Goal: Task Accomplishment & Management: Manage account settings

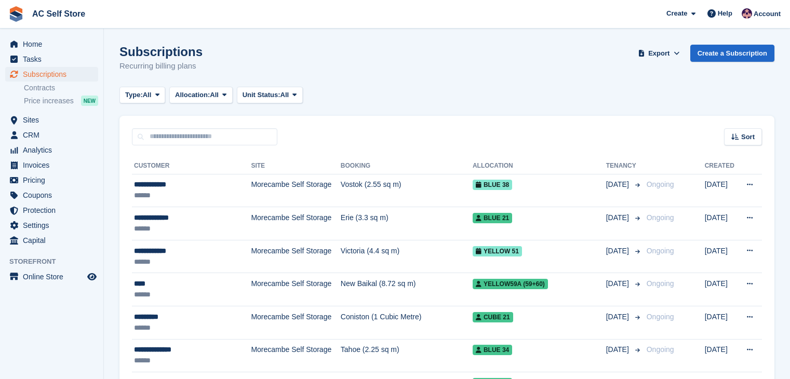
scroll to position [156, 0]
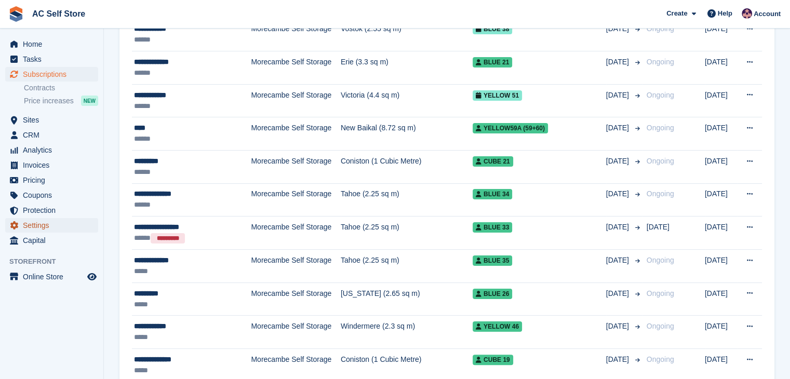
click at [33, 225] on span "Settings" at bounding box center [54, 225] width 62 height 15
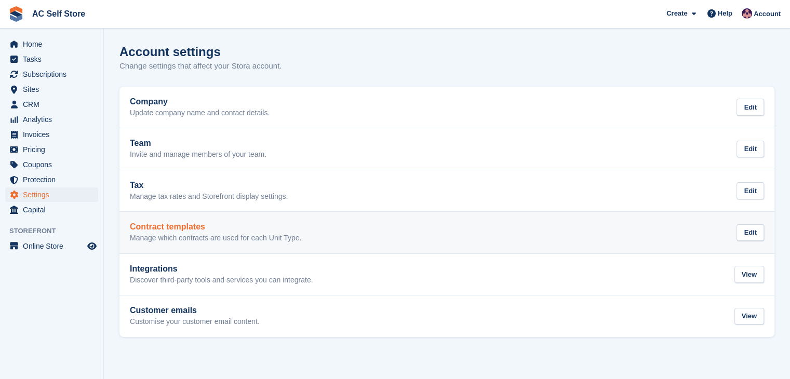
click at [226, 237] on p "Manage which contracts are used for each Unit Type." at bounding box center [215, 238] width 171 height 9
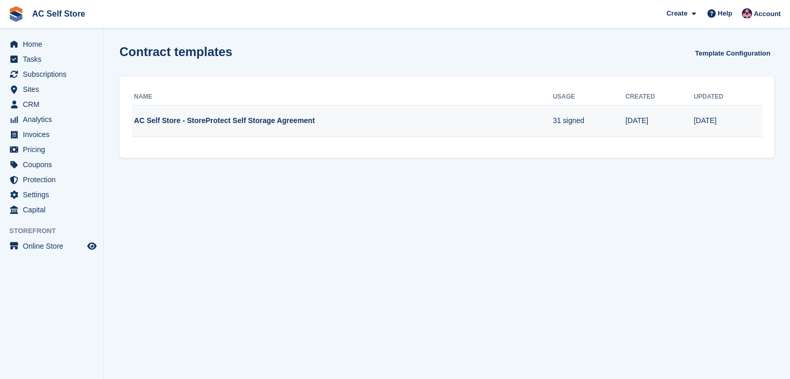
click at [209, 123] on td "AC Self Store - StoreProtect Self Storage Agreement" at bounding box center [342, 121] width 421 height 32
click at [244, 116] on td "AC Self Store - StoreProtect Self Storage Agreement" at bounding box center [342, 121] width 421 height 32
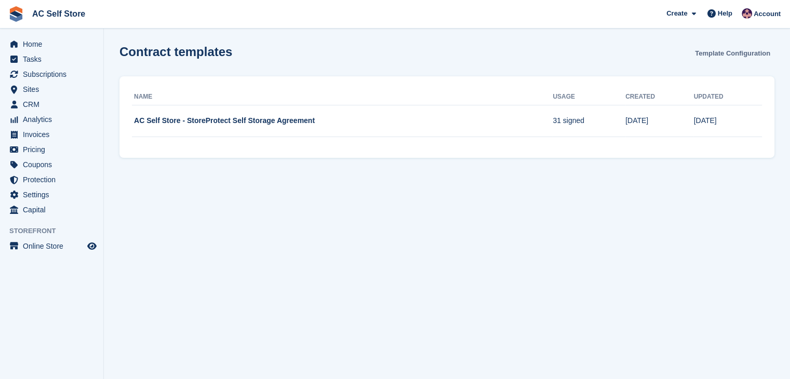
click at [710, 49] on link "Template Configuration" at bounding box center [733, 53] width 84 height 17
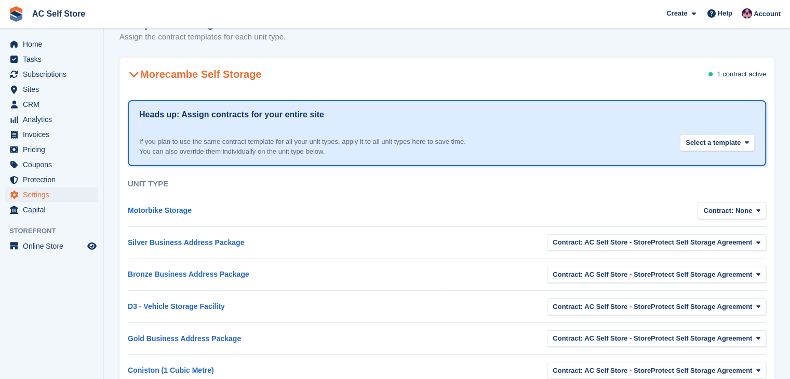
scroll to position [52, 0]
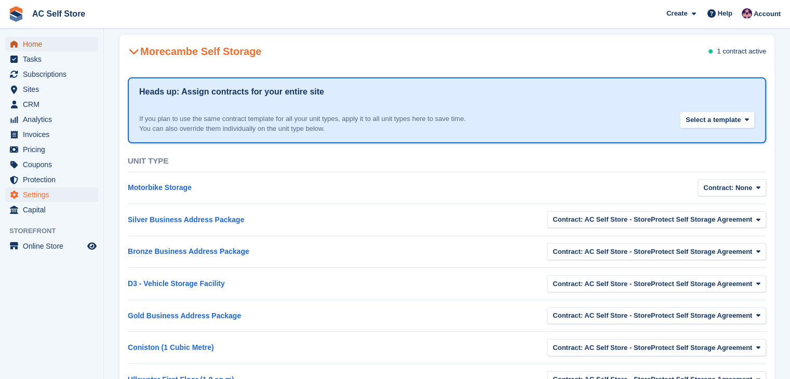
click at [41, 49] on span "Home" at bounding box center [54, 44] width 62 height 15
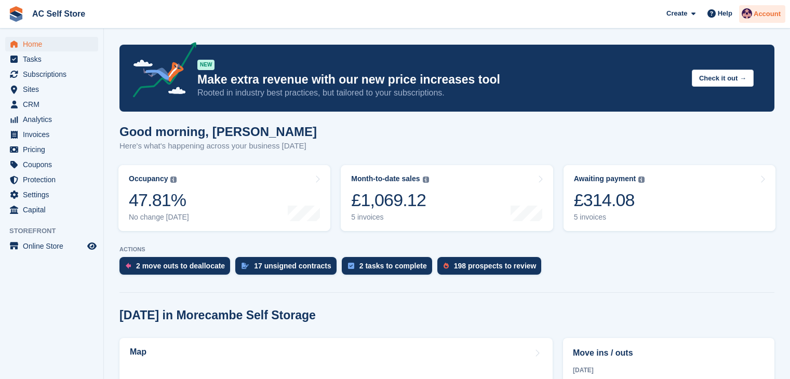
drag, startPoint x: 0, startPoint y: 0, endPoint x: 765, endPoint y: 16, distance: 764.8
click at [765, 15] on span "Account" at bounding box center [767, 14] width 27 height 10
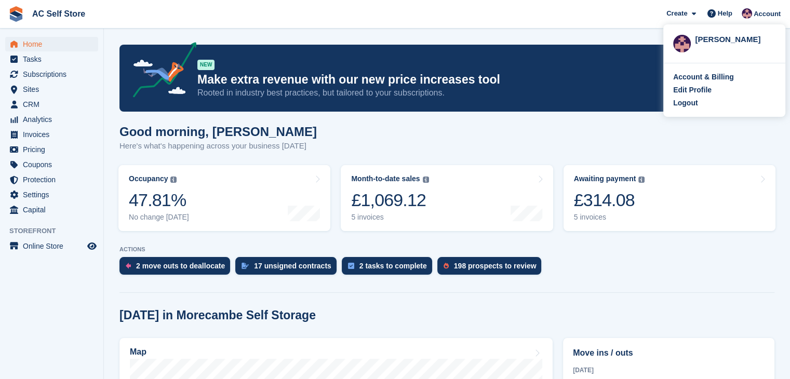
click at [575, 131] on div "Good morning, Ted Here's what's happening across your business today" at bounding box center [446, 145] width 655 height 40
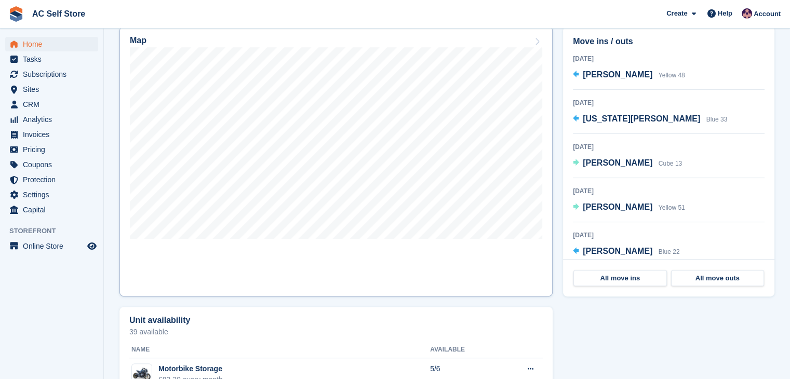
scroll to position [104, 0]
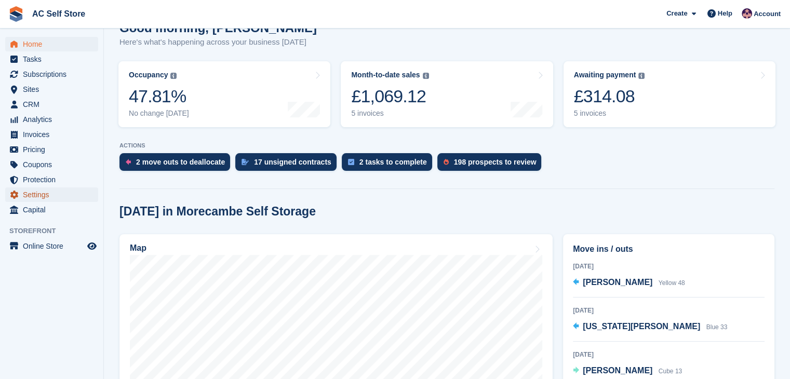
click at [46, 193] on span "Settings" at bounding box center [54, 195] width 62 height 15
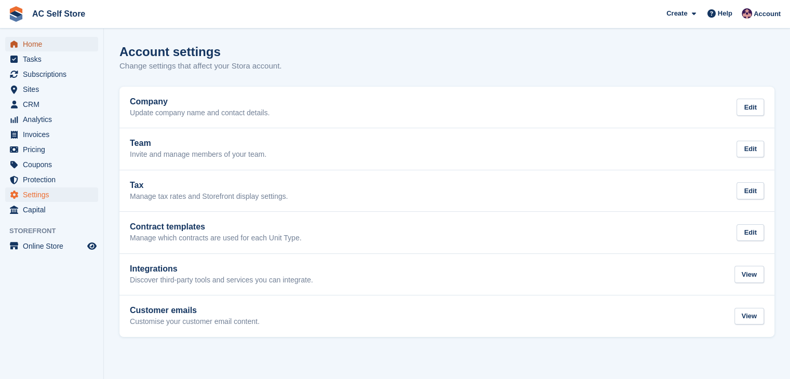
click at [60, 37] on span "Home" at bounding box center [54, 44] width 62 height 15
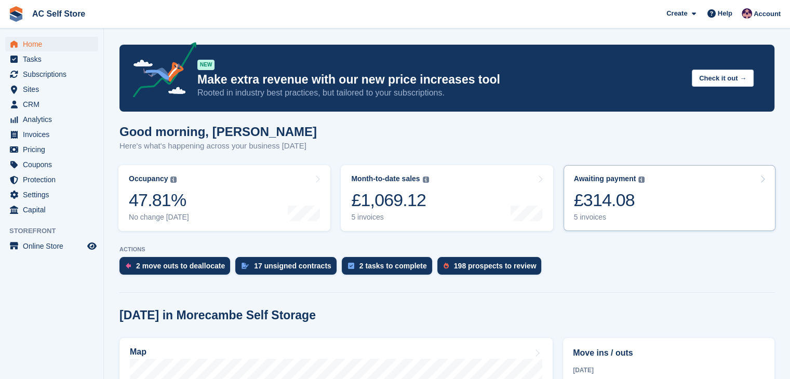
scroll to position [104, 0]
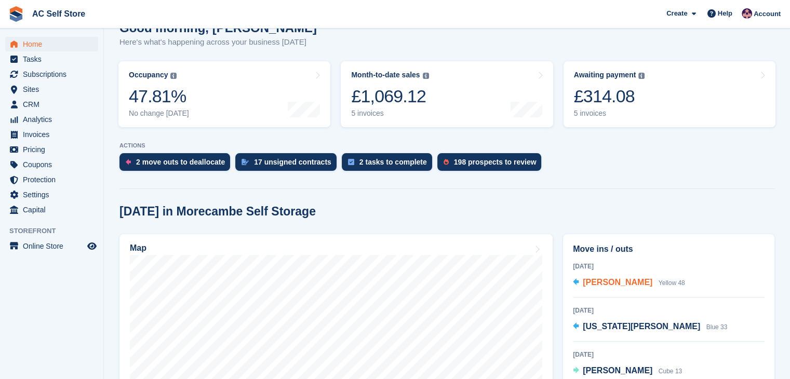
click at [645, 279] on div "Zoë Wright Yellow 48" at bounding box center [634, 283] width 102 height 14
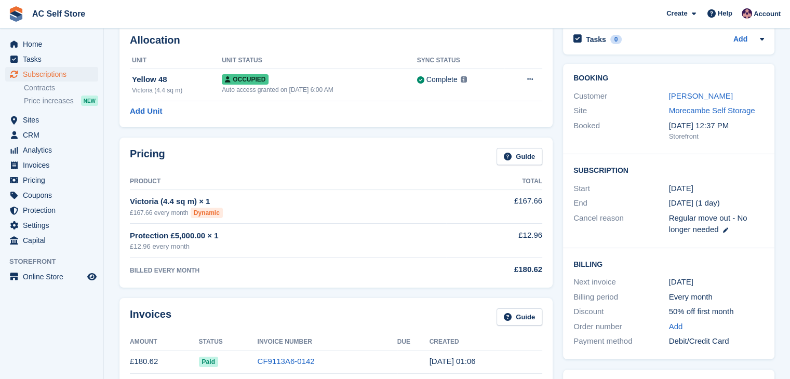
scroll to position [52, 0]
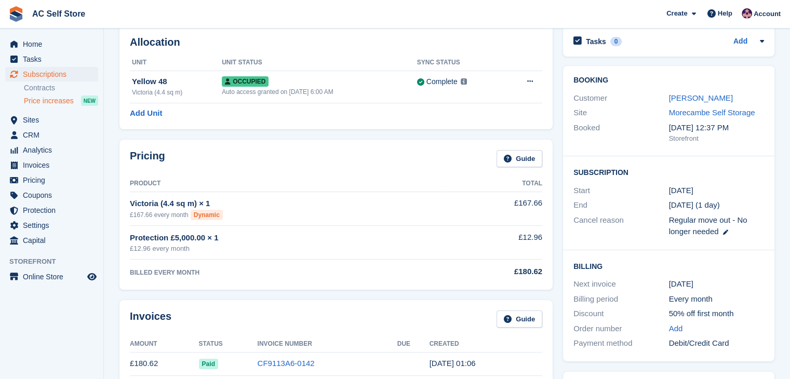
click at [44, 101] on span "Price increases" at bounding box center [49, 101] width 50 height 10
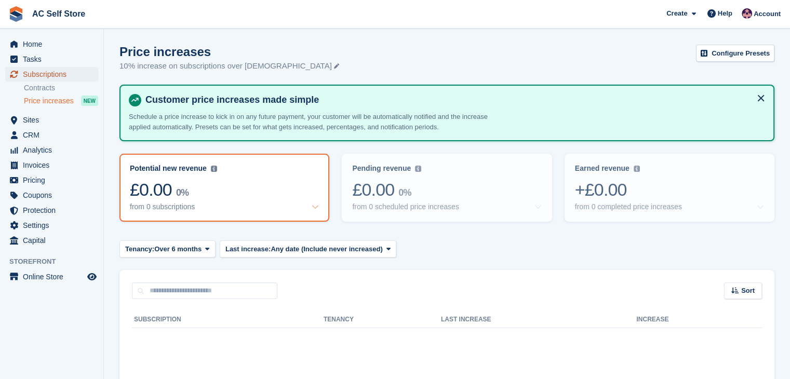
click at [40, 69] on span "Subscriptions" at bounding box center [54, 74] width 62 height 15
